Goal: Check status: Check status

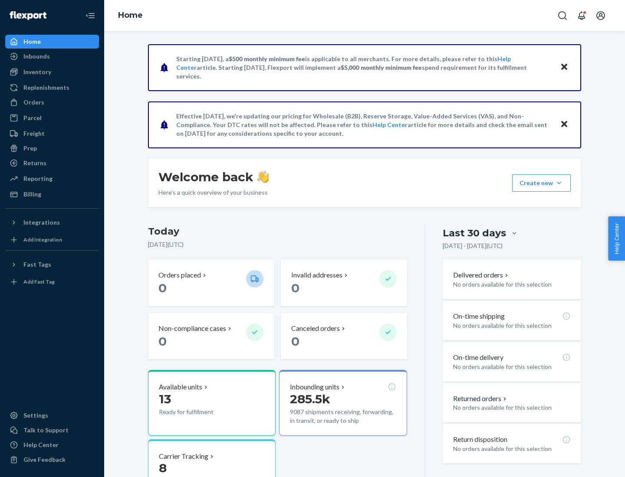
click at [559, 183] on button "Create new Create new inbound Create new order Create new product" at bounding box center [541, 182] width 59 height 17
click at [36, 56] on div "Inbounds" at bounding box center [36, 56] width 26 height 9
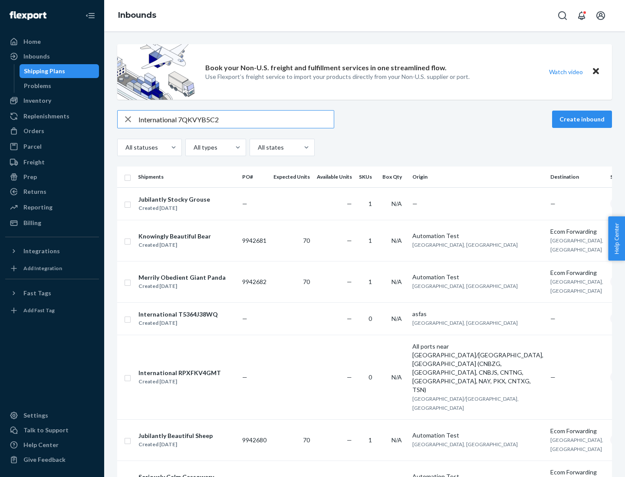
type input "International 7QKVYB5C29"
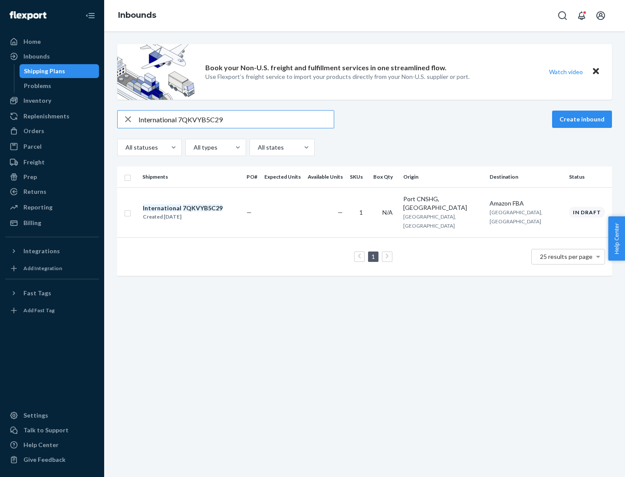
click at [197, 213] on div "Created [DATE]" at bounding box center [183, 217] width 80 height 9
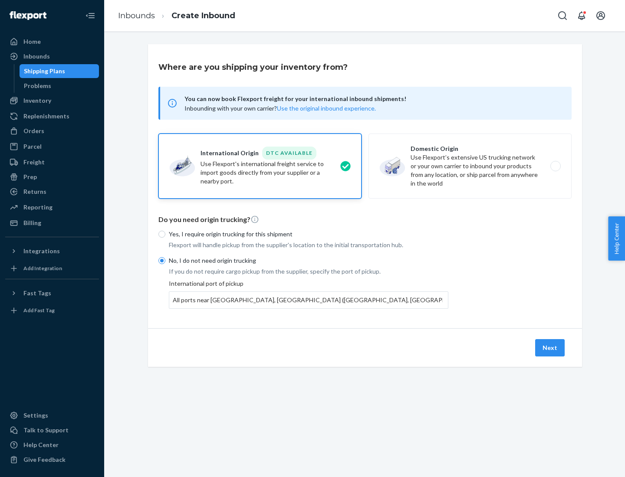
click at [550, 347] on button "Next" at bounding box center [549, 347] width 29 height 17
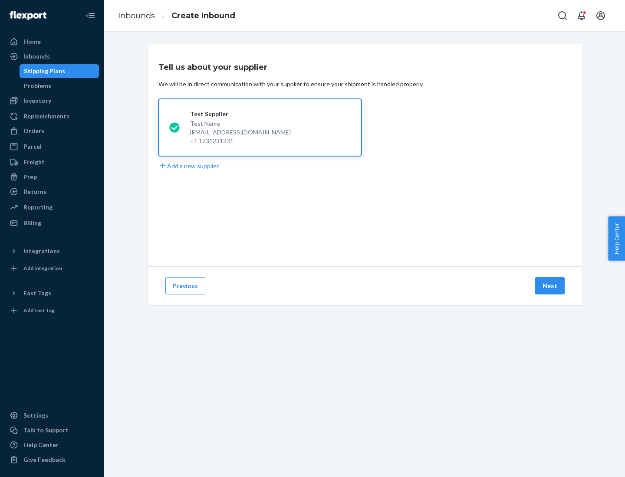
click at [550, 286] on button "Next" at bounding box center [549, 285] width 29 height 17
